Goal: Communication & Community: Participate in discussion

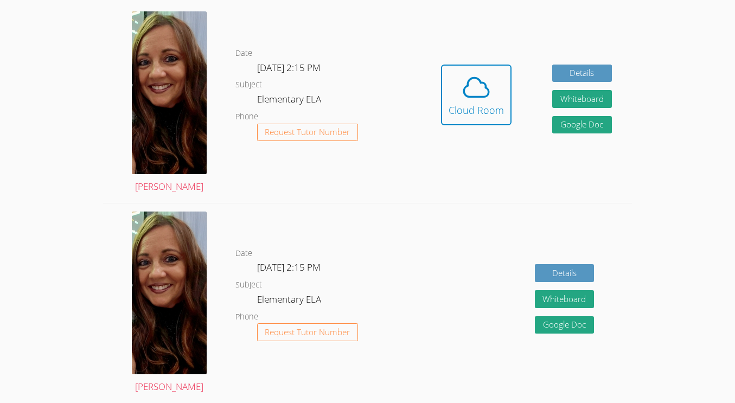
scroll to position [261, 0]
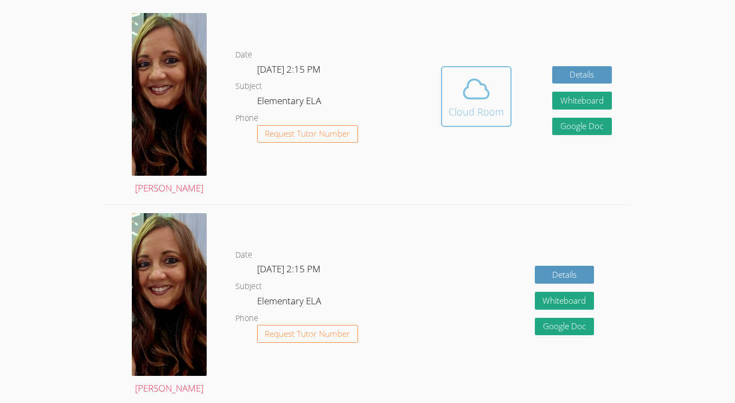
click at [498, 69] on button "Cloud Room" at bounding box center [476, 96] width 71 height 61
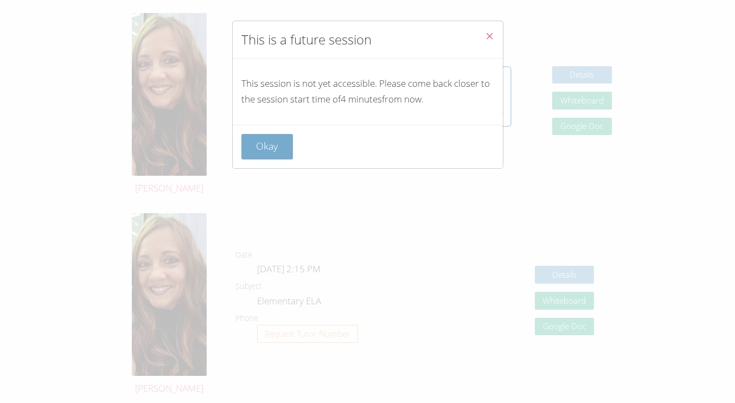
click at [259, 154] on button "Okay" at bounding box center [267, 147] width 52 height 26
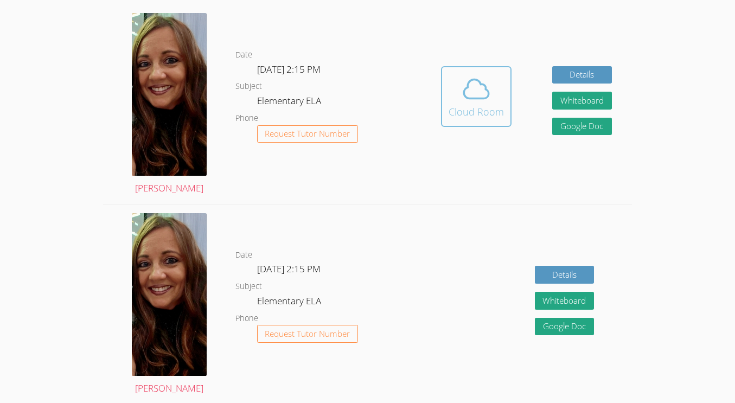
click at [442, 80] on button "Cloud Room" at bounding box center [476, 96] width 71 height 61
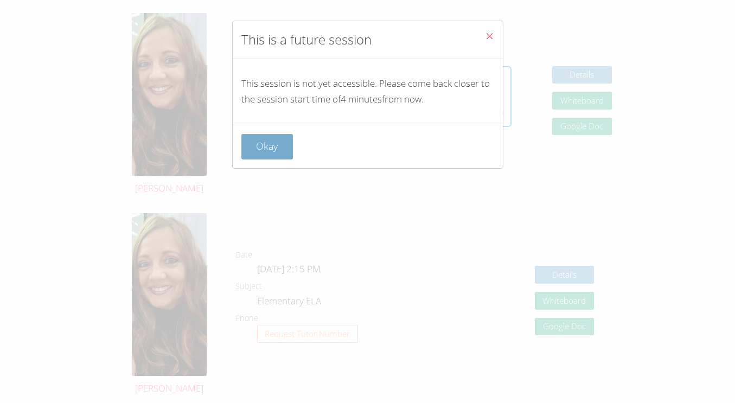
click at [267, 155] on button "Okay" at bounding box center [267, 147] width 52 height 26
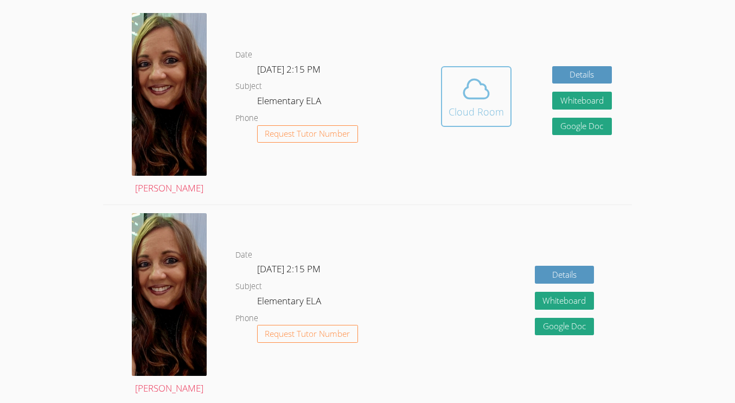
click at [460, 75] on span at bounding box center [476, 89] width 55 height 30
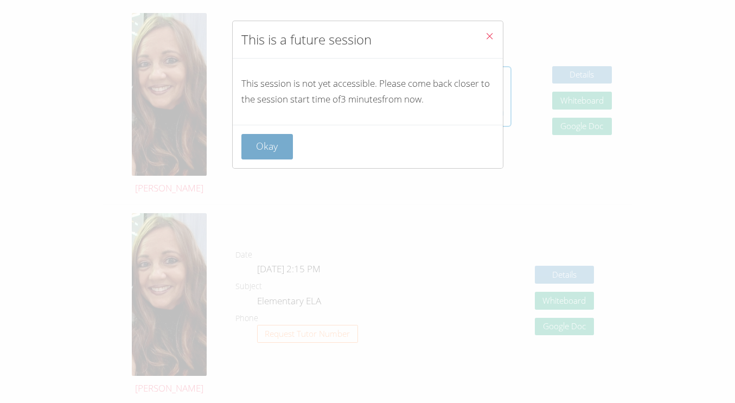
click at [265, 137] on button "Okay" at bounding box center [267, 147] width 52 height 26
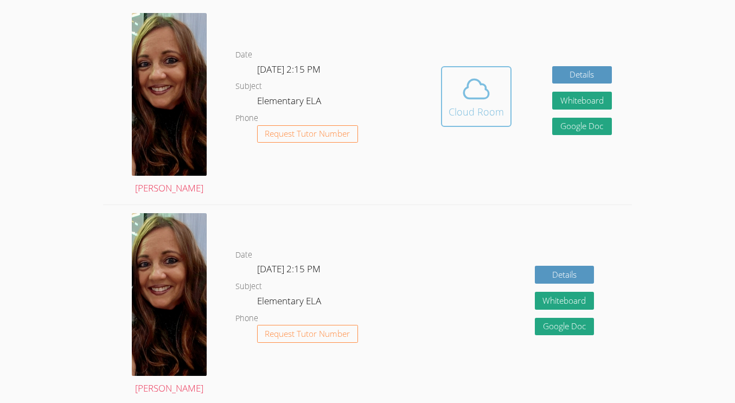
click at [479, 109] on div "Cloud Room" at bounding box center [476, 111] width 55 height 15
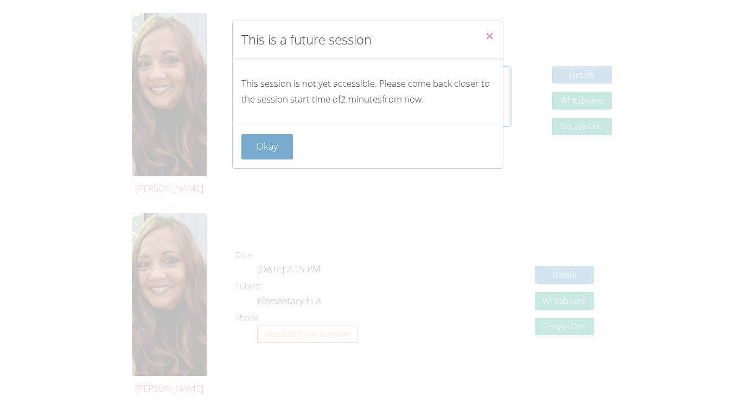
click at [257, 150] on button "Okay" at bounding box center [267, 147] width 52 height 26
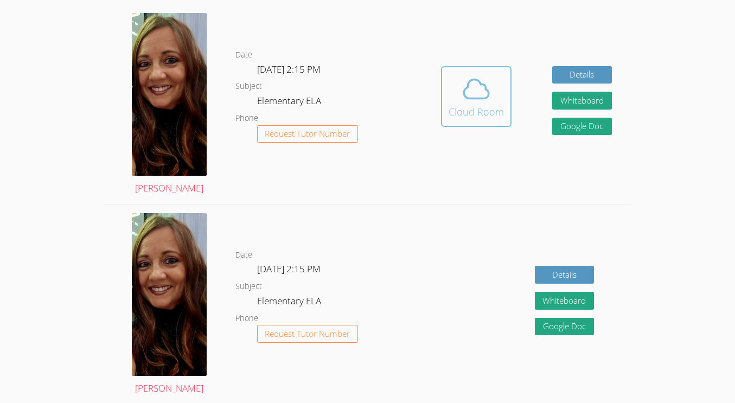
click at [502, 90] on span at bounding box center [476, 89] width 55 height 30
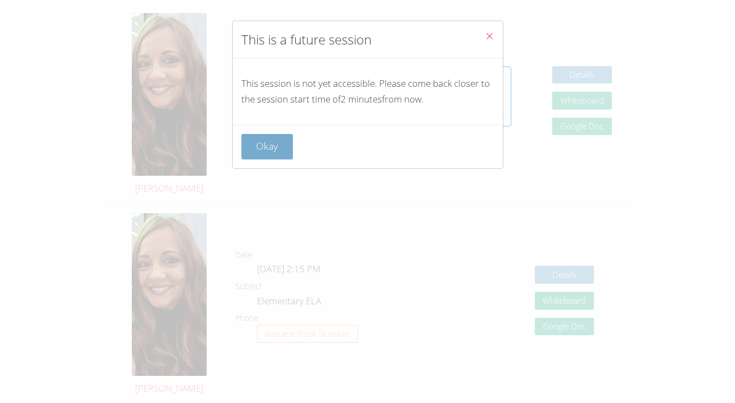
click at [273, 144] on button "Okay" at bounding box center [267, 147] width 52 height 26
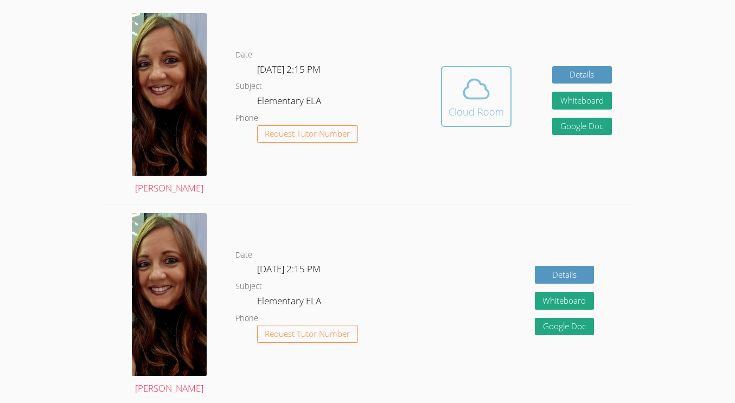
click at [447, 91] on button "Cloud Room" at bounding box center [476, 96] width 71 height 61
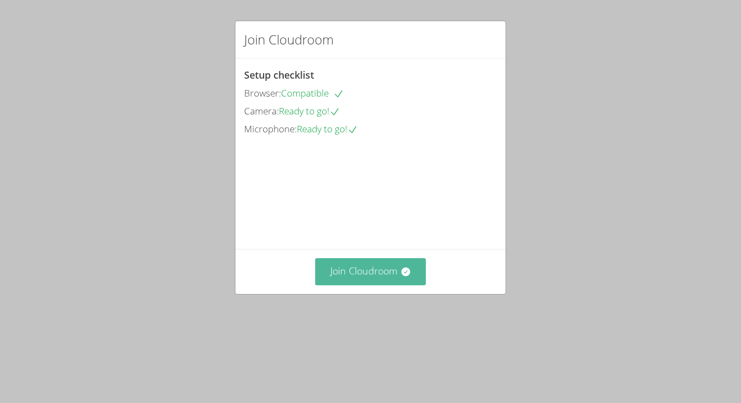
click at [360, 285] on button "Join Cloudroom" at bounding box center [370, 271] width 111 height 27
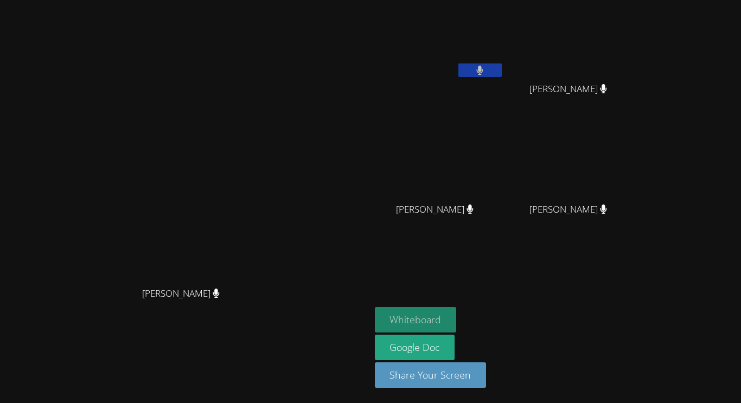
click at [457, 325] on button "Whiteboard" at bounding box center [416, 320] width 82 height 26
click at [486, 71] on icon at bounding box center [479, 70] width 11 height 9
click at [486, 67] on icon at bounding box center [479, 70] width 11 height 9
click at [502, 75] on button at bounding box center [480, 70] width 43 height 14
click at [502, 70] on button at bounding box center [480, 70] width 43 height 14
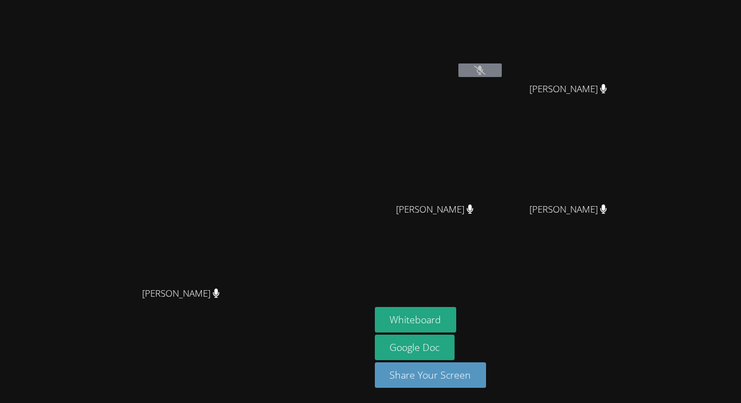
click at [486, 69] on icon at bounding box center [479, 70] width 11 height 9
click at [502, 66] on button at bounding box center [480, 70] width 43 height 14
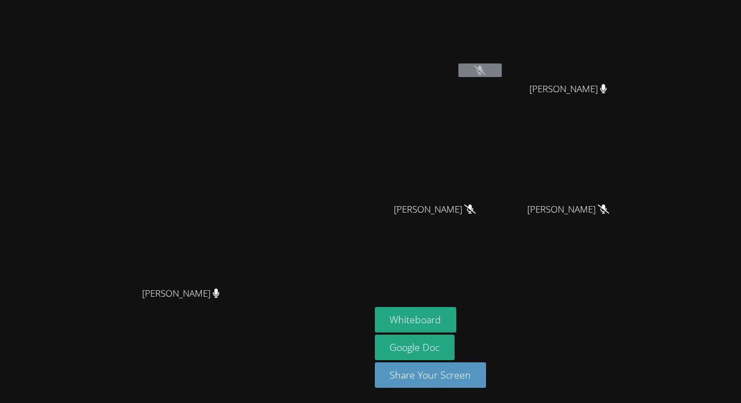
click at [502, 66] on button at bounding box center [480, 70] width 43 height 14
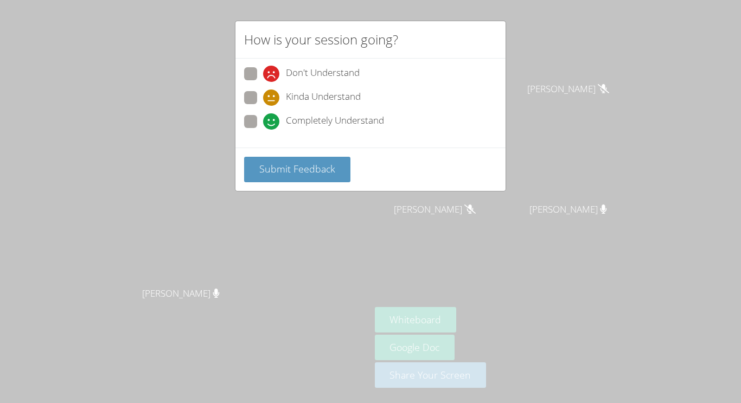
click at [308, 118] on span "Completely Understand" at bounding box center [335, 121] width 98 height 16
click at [272, 118] on input "Completely Understand" at bounding box center [267, 119] width 9 height 9
radio input "true"
click at [318, 167] on span "Submit Feedback" at bounding box center [297, 168] width 76 height 13
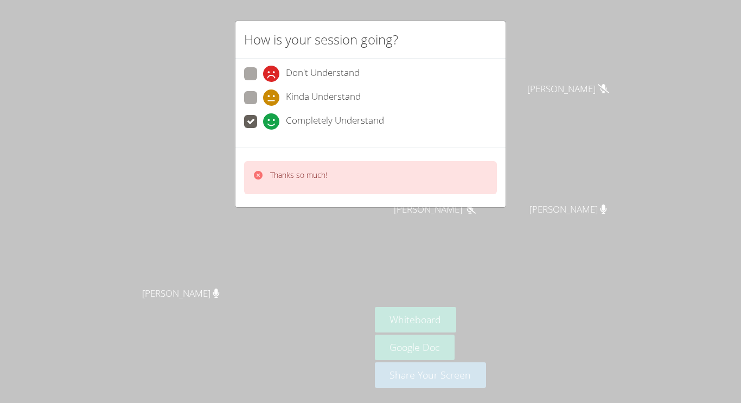
click at [535, 174] on div "How is your session going? Don't Understand Kinda Understand Completely Underst…" at bounding box center [370, 201] width 741 height 403
